Goal: Check status: Check status

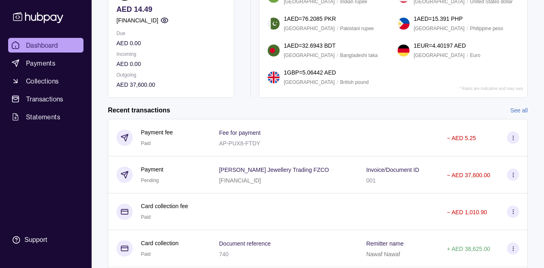
scroll to position [136, 0]
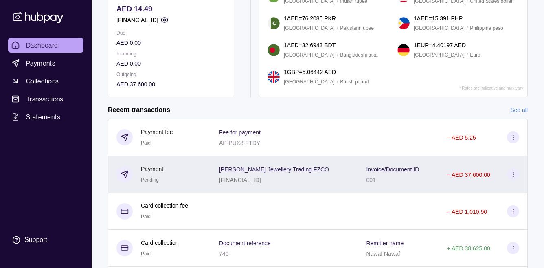
click at [181, 168] on div "Payment Pending" at bounding box center [159, 174] width 86 height 20
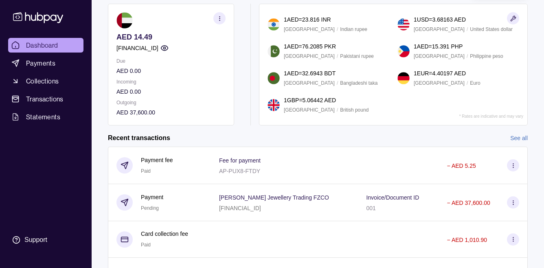
scroll to position [151, 0]
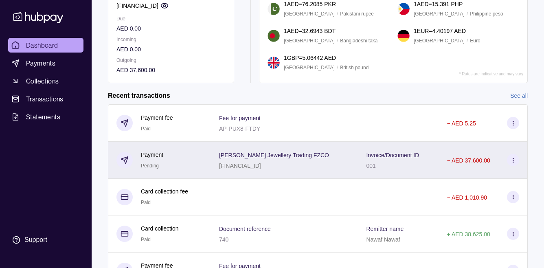
click at [339, 155] on div "Jade Romero Jewellery Trading FZCO AE460500000000019359085" at bounding box center [284, 160] width 131 height 20
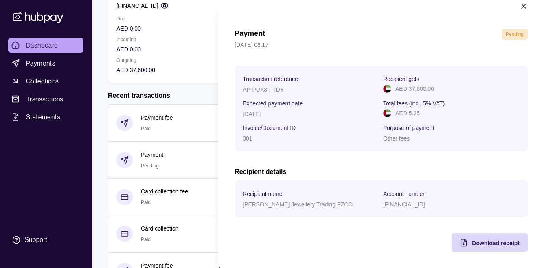
scroll to position [0, 0]
